Goal: Communication & Community: Participate in discussion

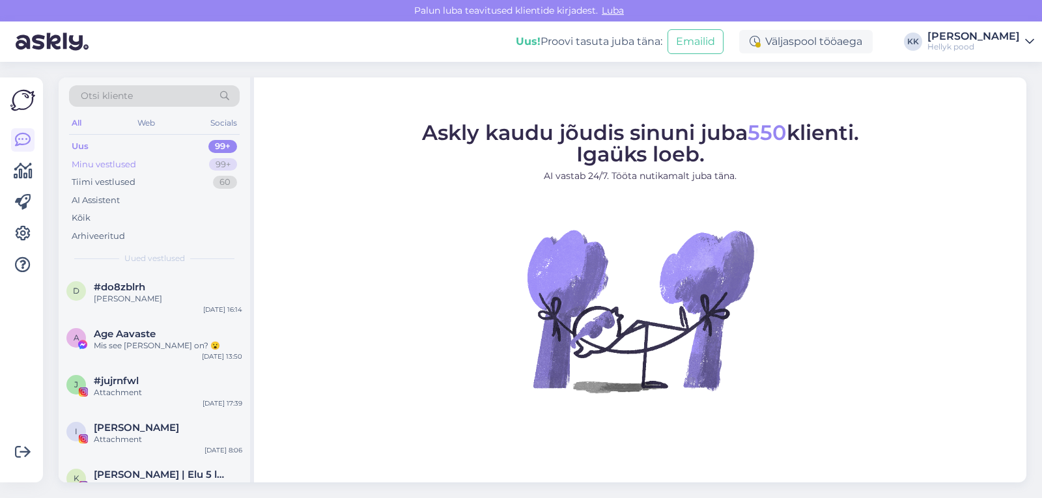
click at [98, 168] on div "Minu vestlused" at bounding box center [104, 164] width 64 height 13
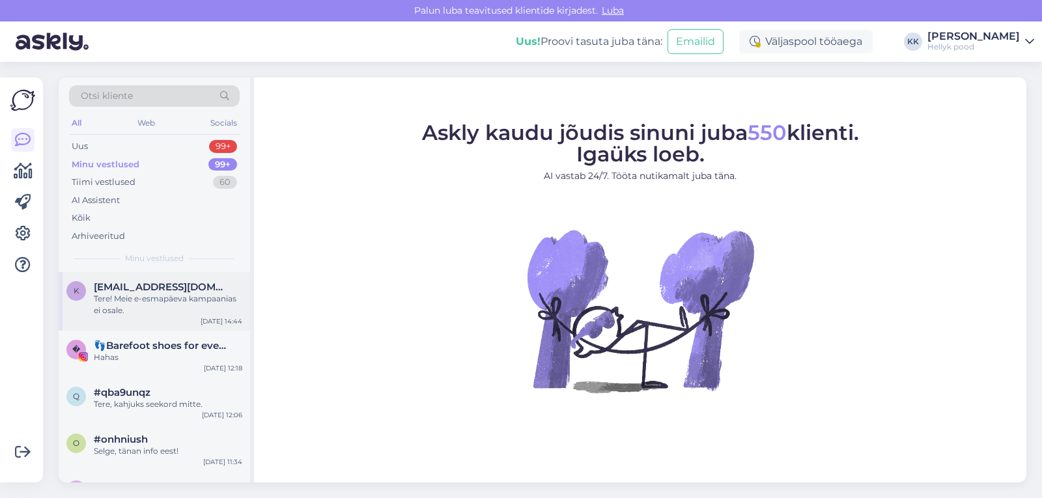
click at [158, 291] on span "[EMAIL_ADDRESS][DOMAIN_NAME]" at bounding box center [161, 287] width 135 height 12
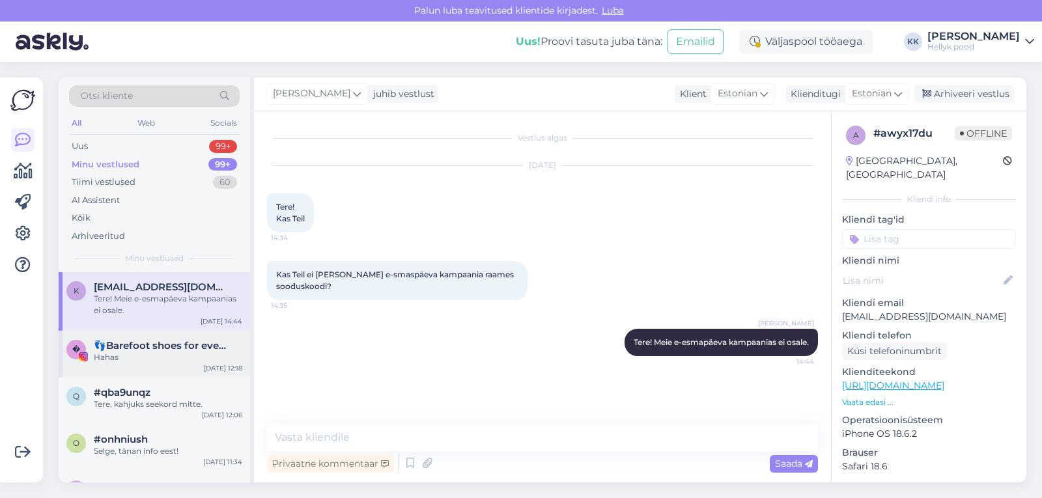
click at [156, 346] on span "👣Barefoot shoes for everyone👣" at bounding box center [161, 346] width 135 height 12
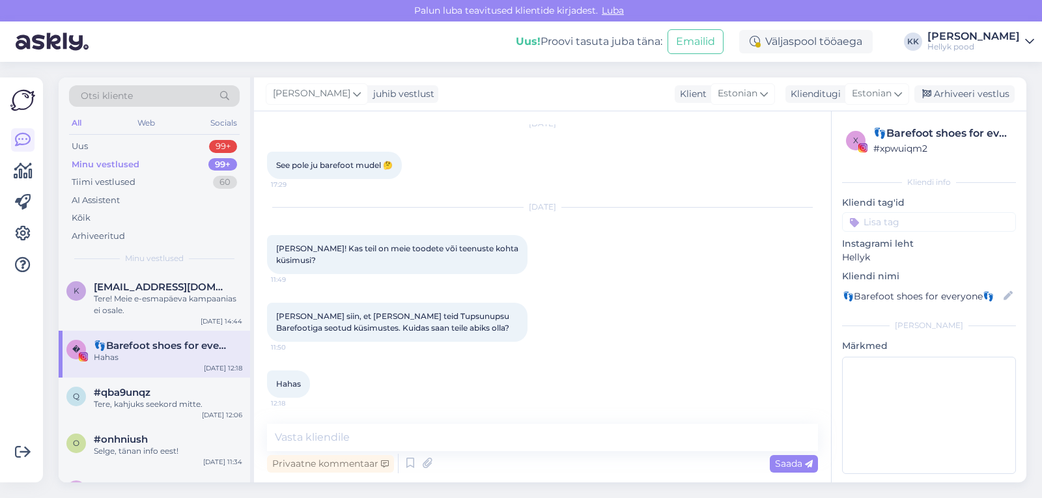
scroll to position [1690, 0]
